Goal: Task Accomplishment & Management: Manage account settings

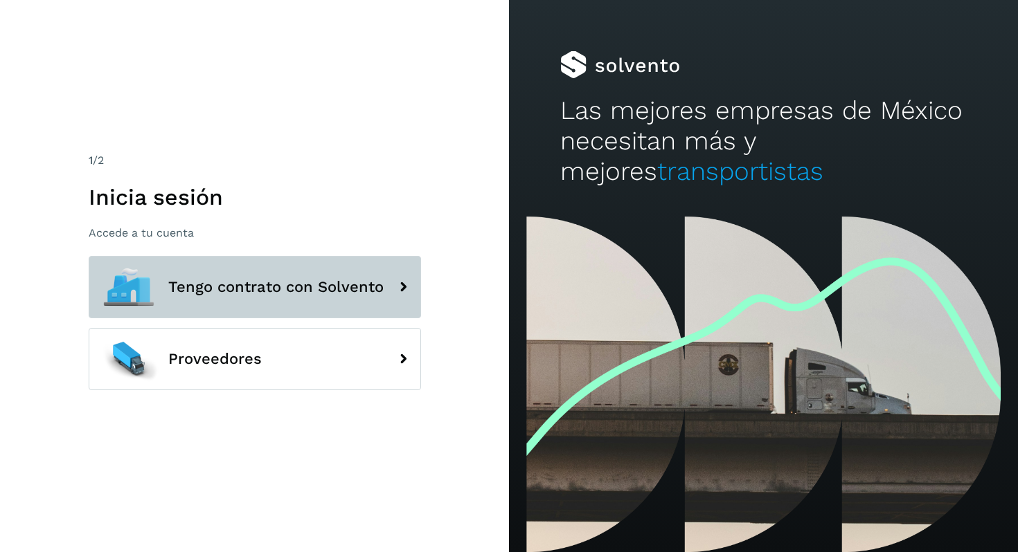
click at [309, 291] on span "Tengo contrato con Solvento" at bounding box center [275, 287] width 215 height 17
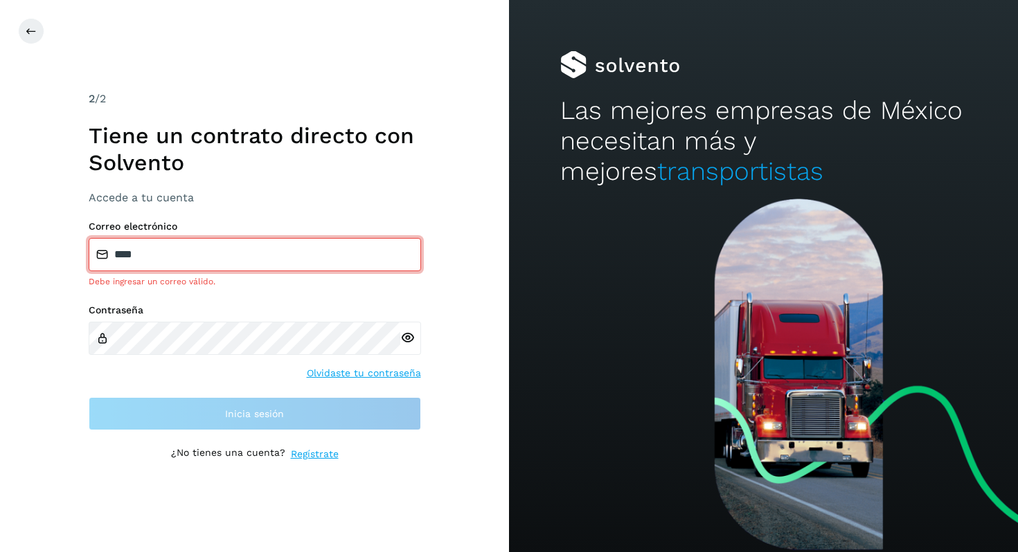
click at [230, 252] on input "****" at bounding box center [255, 254] width 332 height 33
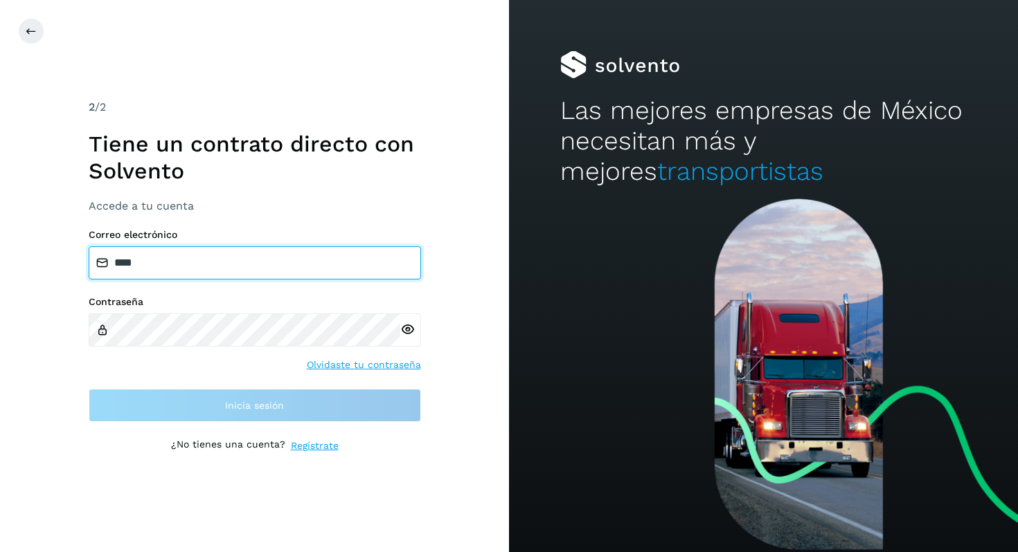
click at [230, 252] on input "****" at bounding box center [255, 262] width 332 height 33
type input "**********"
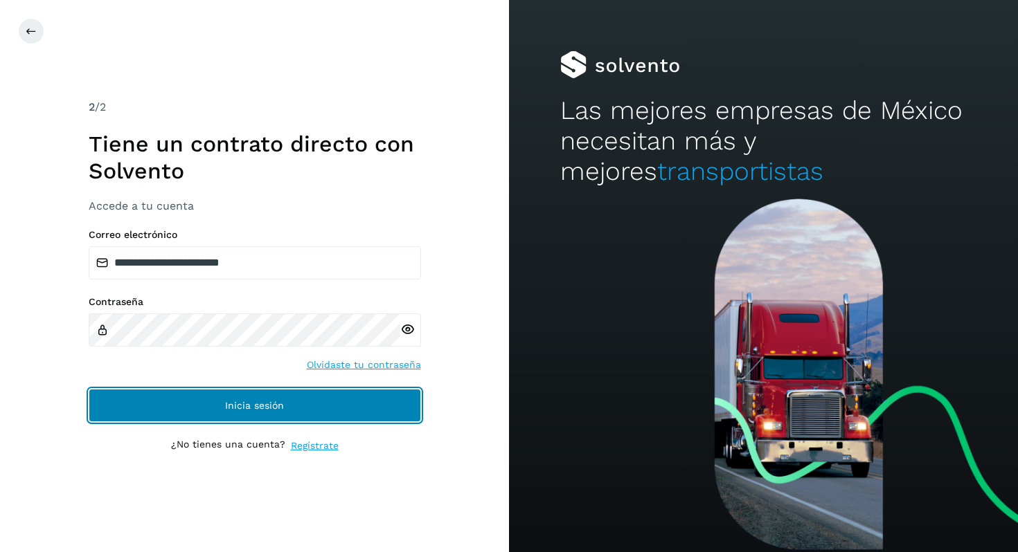
click at [231, 399] on button "Inicia sesión" at bounding box center [255, 405] width 332 height 33
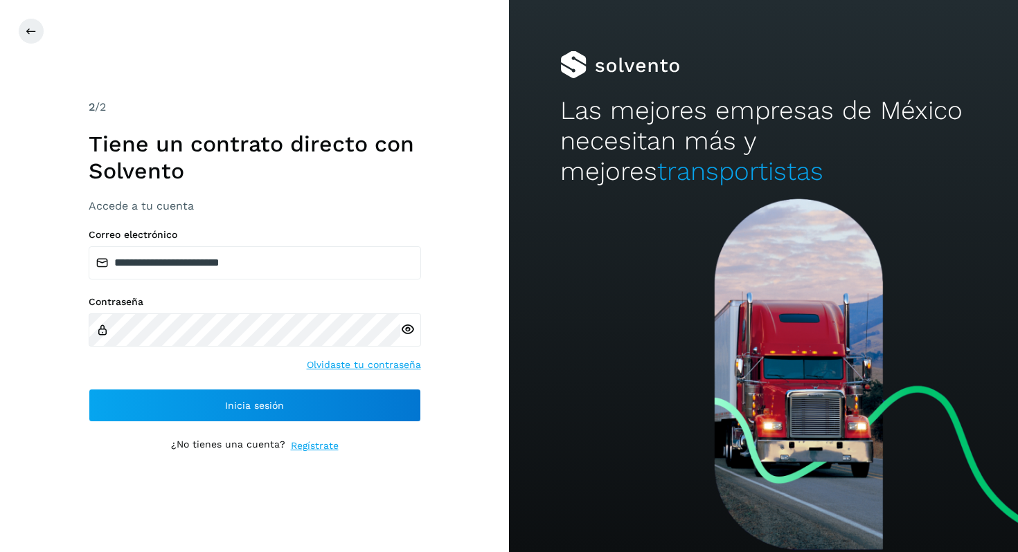
click at [405, 333] on icon at bounding box center [407, 330] width 15 height 15
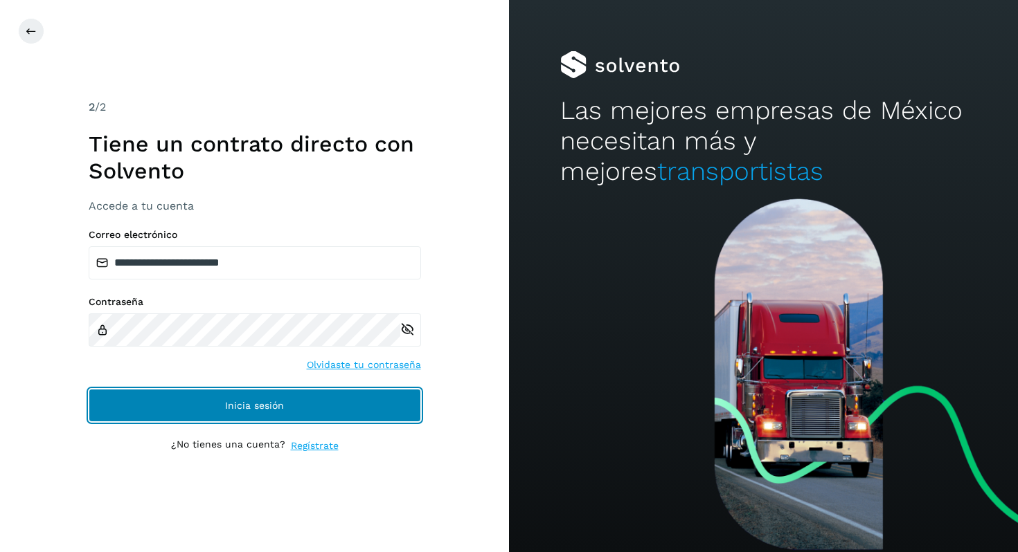
click at [258, 413] on button "Inicia sesión" at bounding box center [255, 405] width 332 height 33
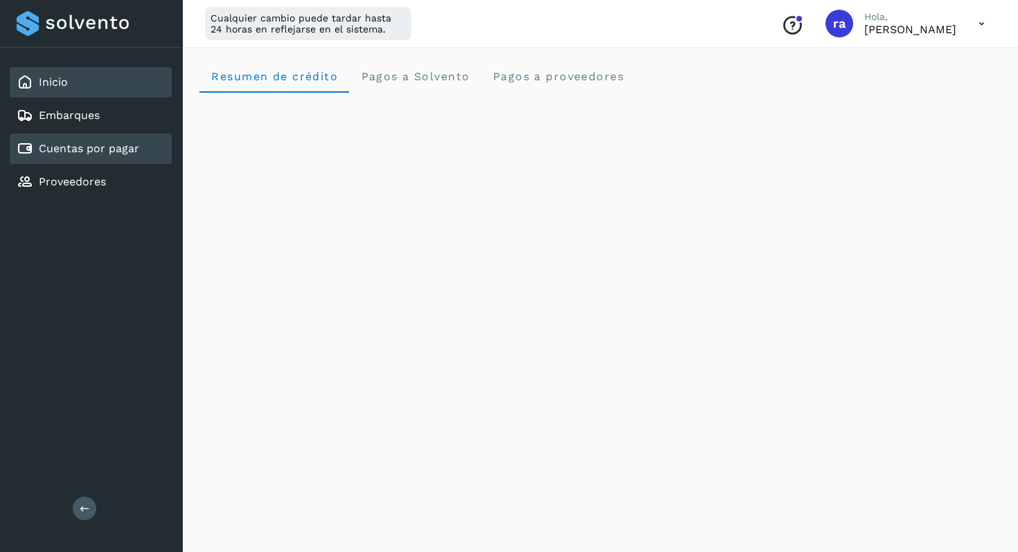
click at [99, 152] on link "Cuentas por pagar" at bounding box center [89, 148] width 100 height 13
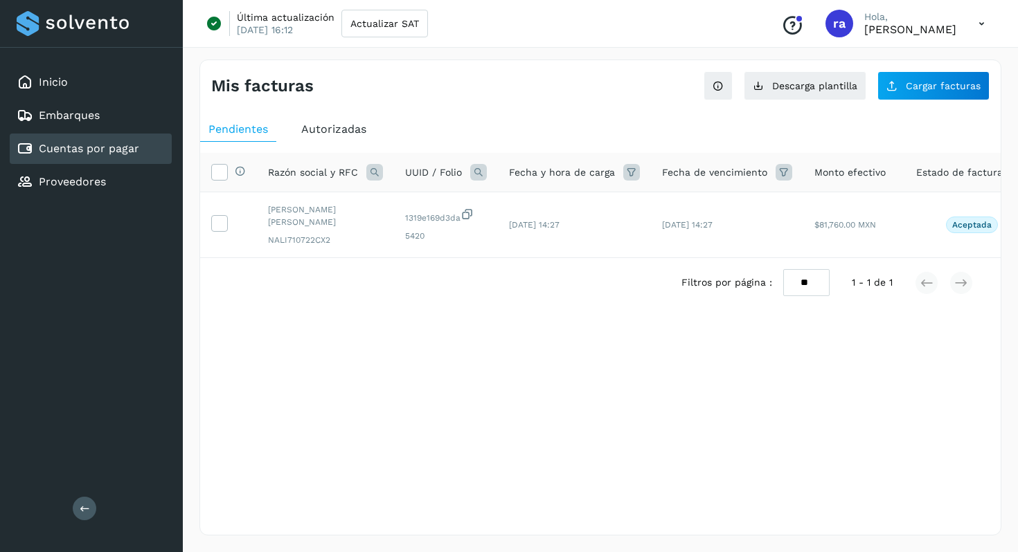
click at [105, 151] on link "Cuentas por pagar" at bounding box center [89, 148] width 100 height 13
click at [309, 123] on span "Autorizadas" at bounding box center [333, 129] width 65 height 13
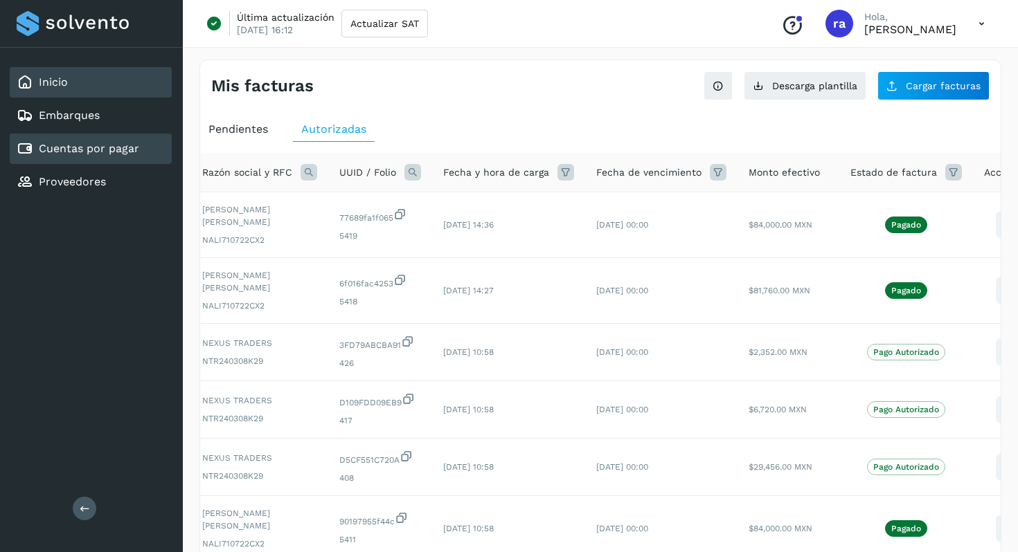
click at [101, 91] on div "Inicio" at bounding box center [91, 82] width 162 height 30
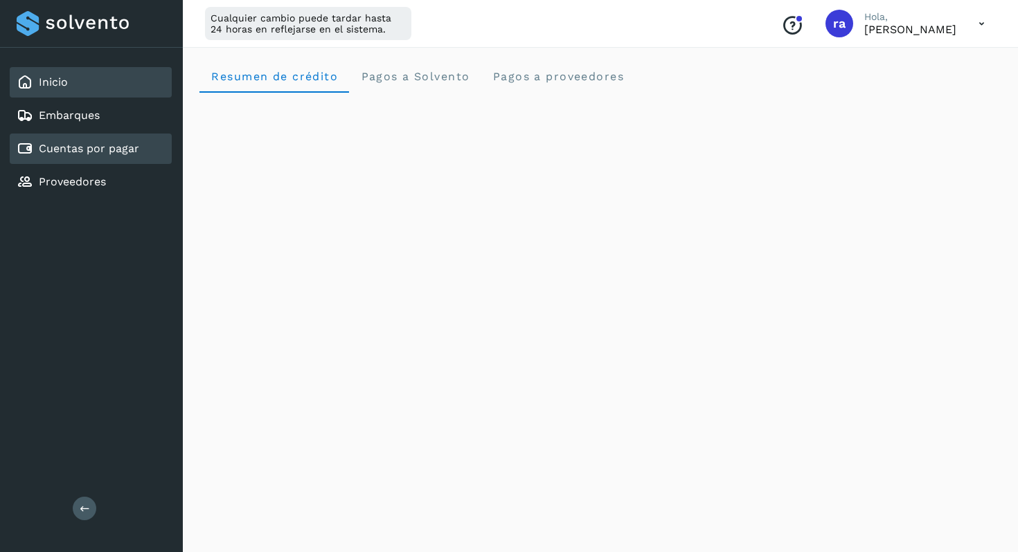
click at [78, 150] on link "Cuentas por pagar" at bounding box center [89, 148] width 100 height 13
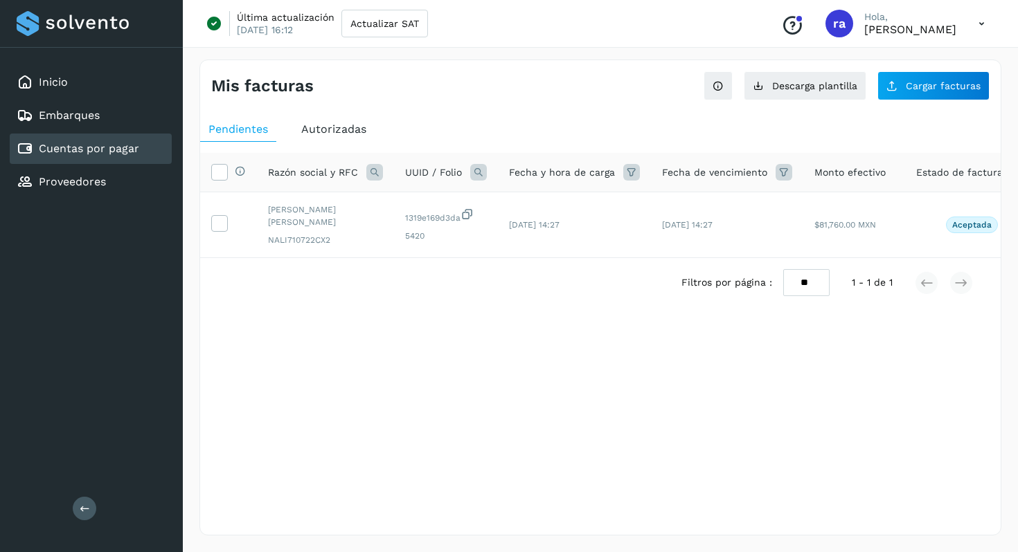
click at [329, 138] on div "Autorizadas" at bounding box center [334, 129] width 82 height 25
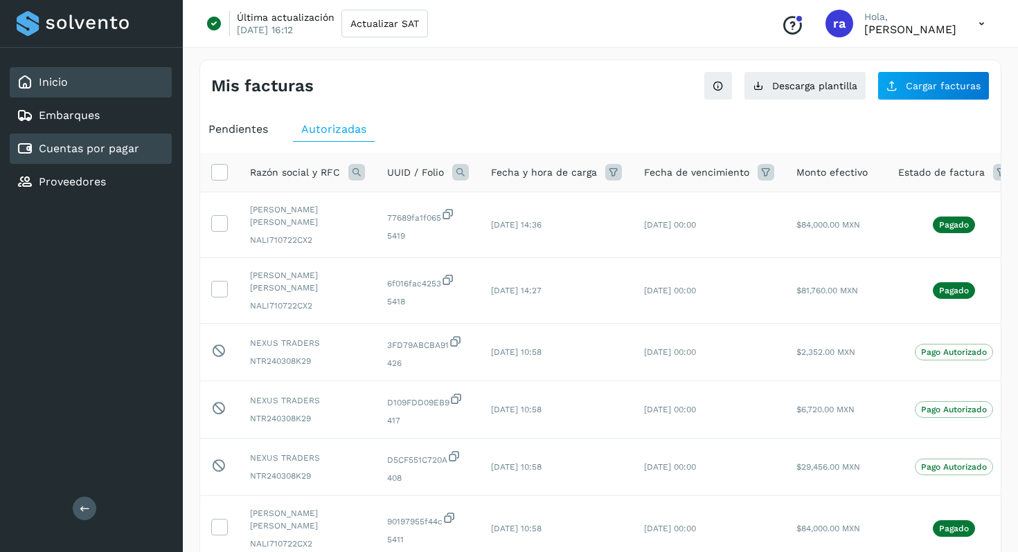
click at [120, 93] on div "Inicio" at bounding box center [91, 82] width 162 height 30
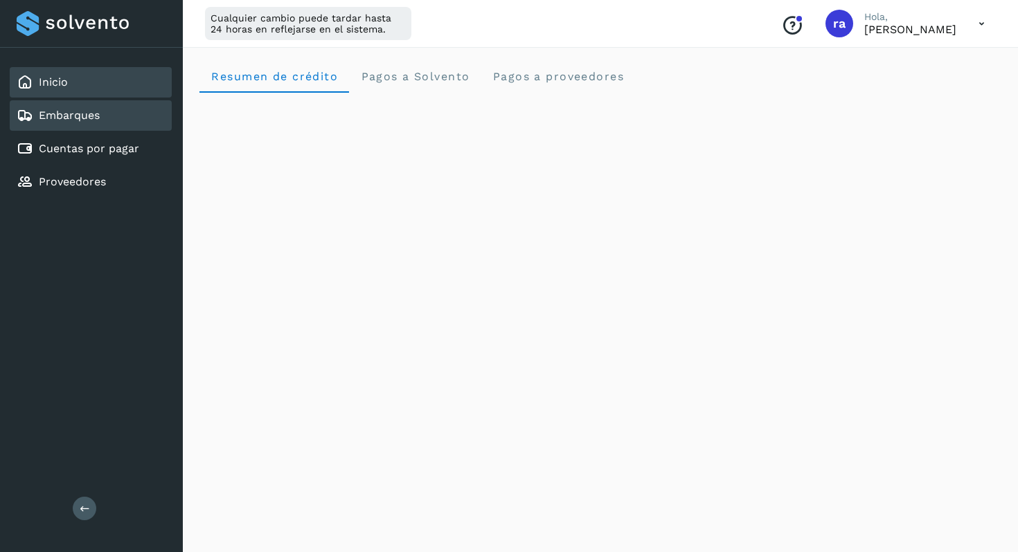
click at [127, 129] on div "Embarques" at bounding box center [91, 115] width 162 height 30
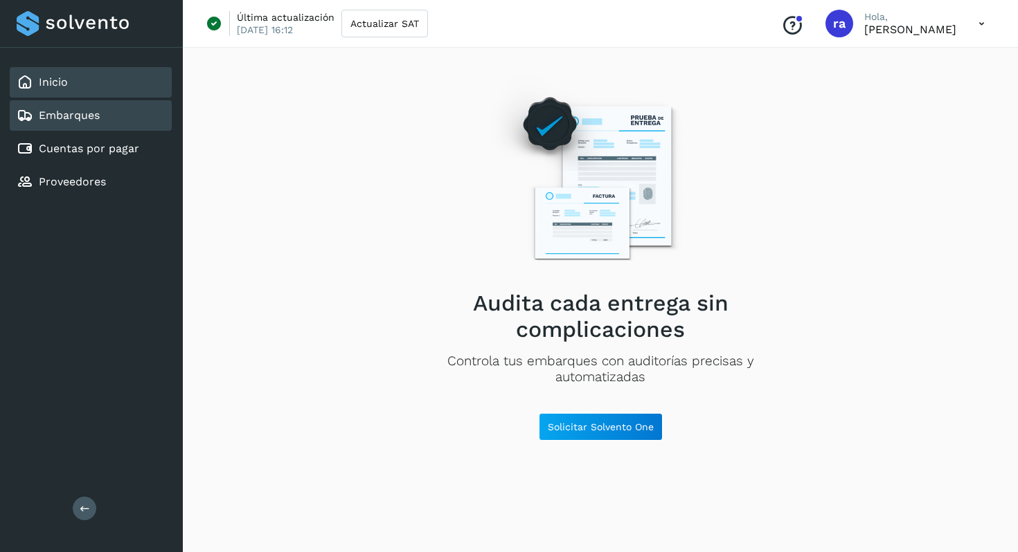
click at [84, 73] on div "Inicio" at bounding box center [91, 82] width 162 height 30
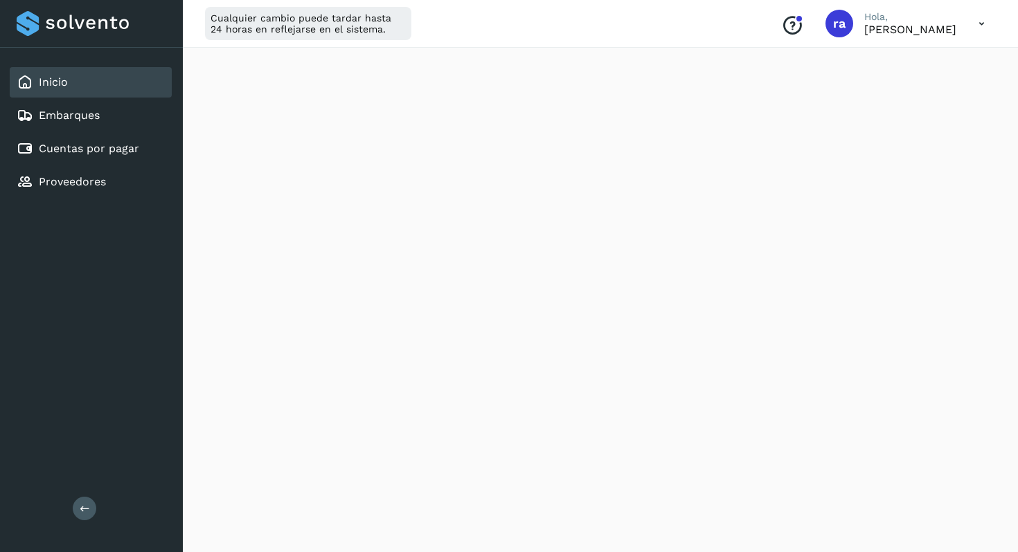
scroll to position [170, 0]
click at [111, 144] on link "Cuentas por pagar" at bounding box center [89, 148] width 100 height 13
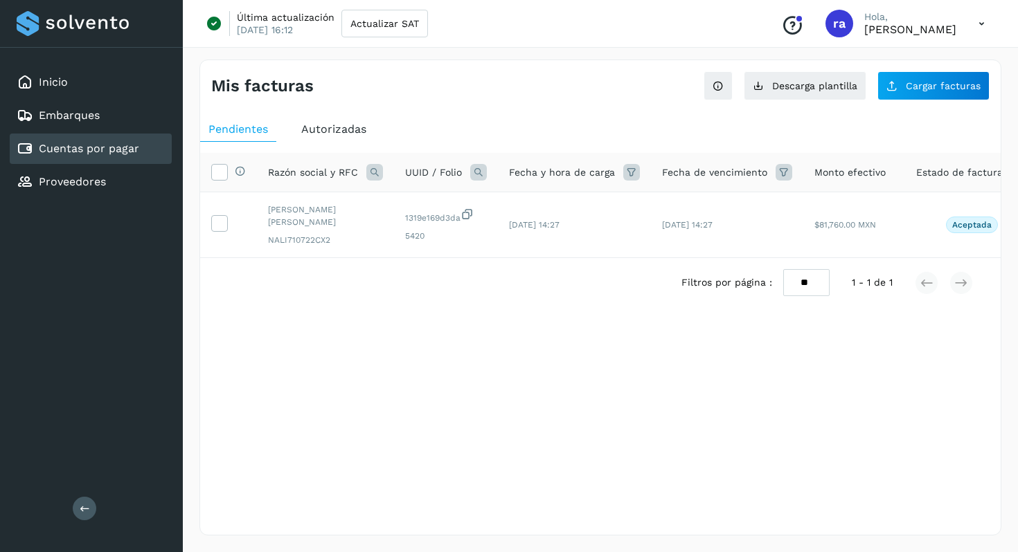
click at [342, 127] on span "Autorizadas" at bounding box center [333, 129] width 65 height 13
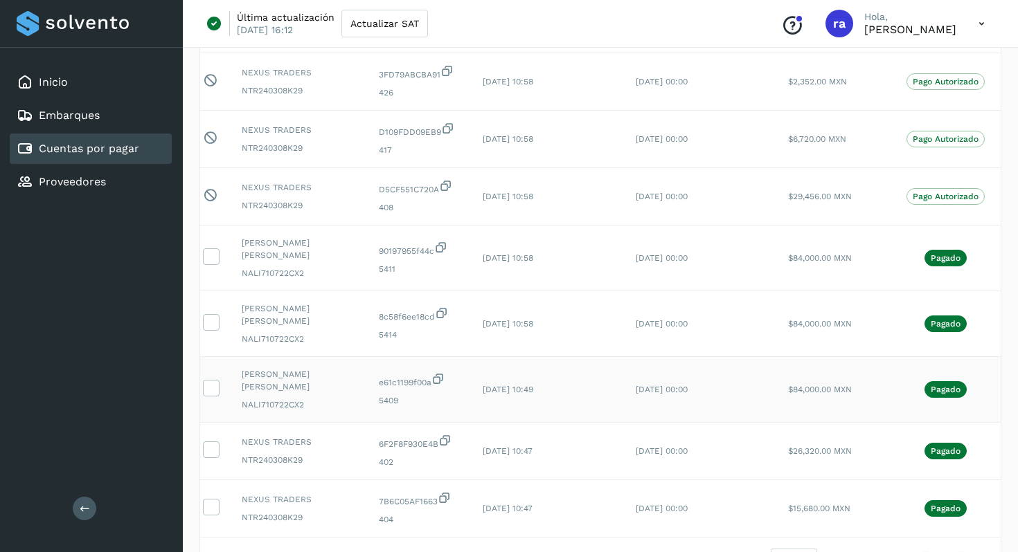
scroll to position [0, 5]
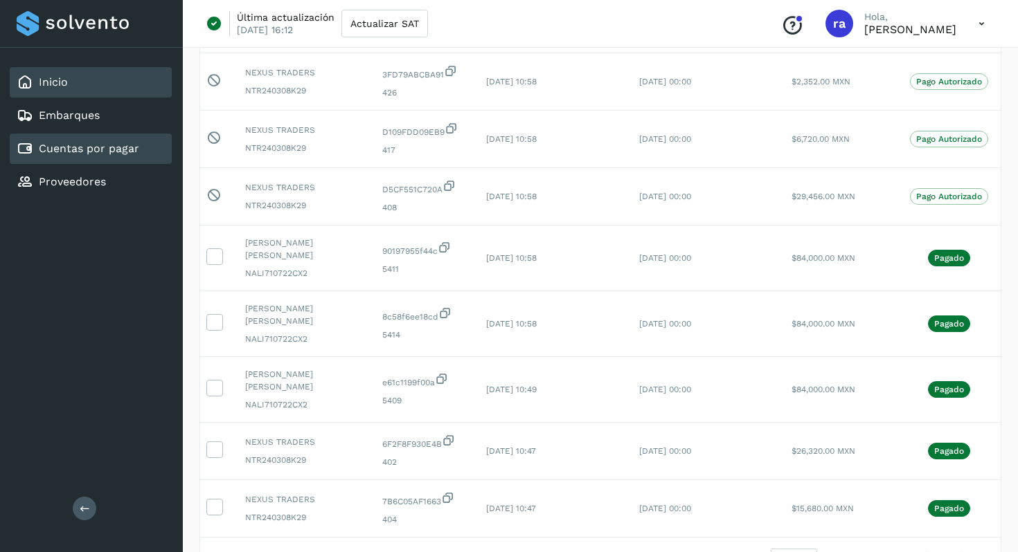
click at [105, 86] on div "Inicio" at bounding box center [91, 82] width 162 height 30
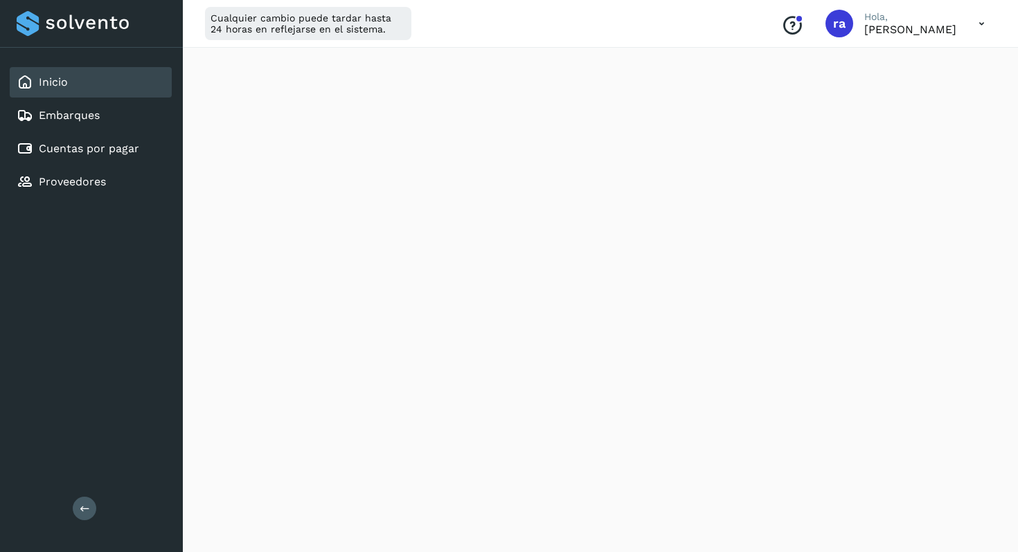
scroll to position [192, 0]
